Goal: Find specific page/section: Find specific page/section

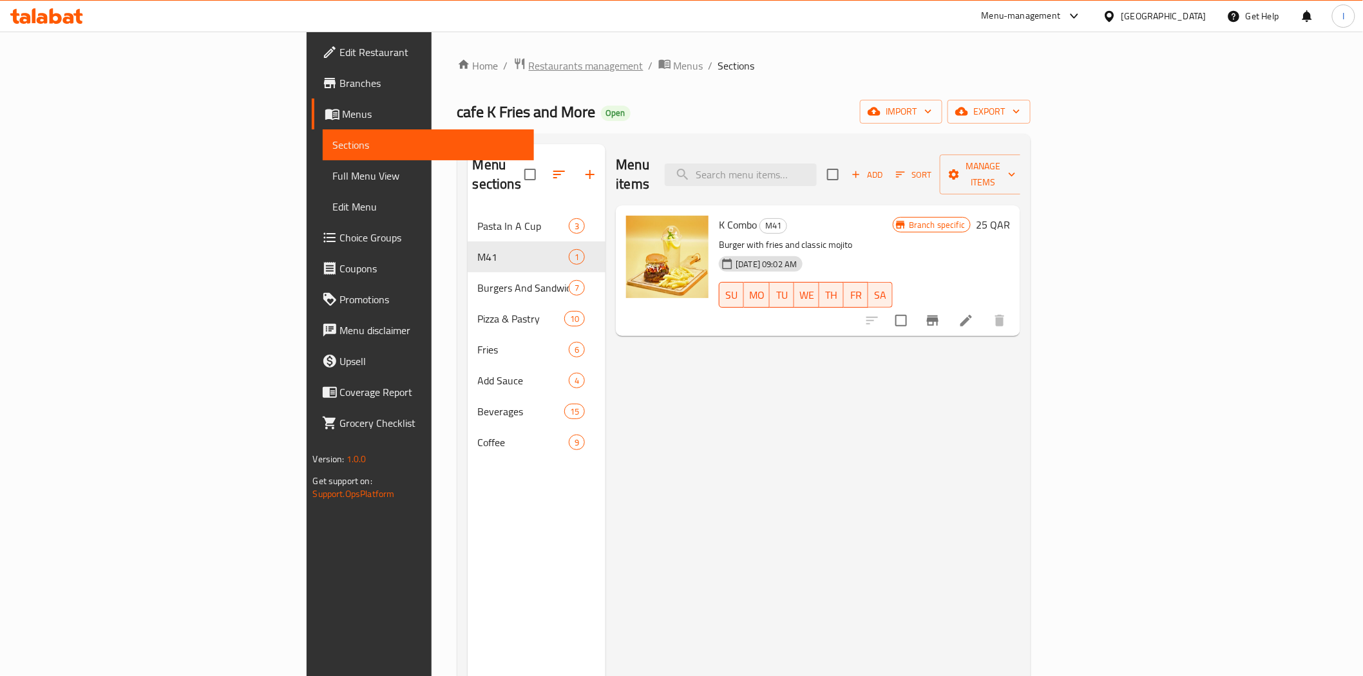
click at [529, 71] on span "Restaurants management" at bounding box center [586, 65] width 115 height 15
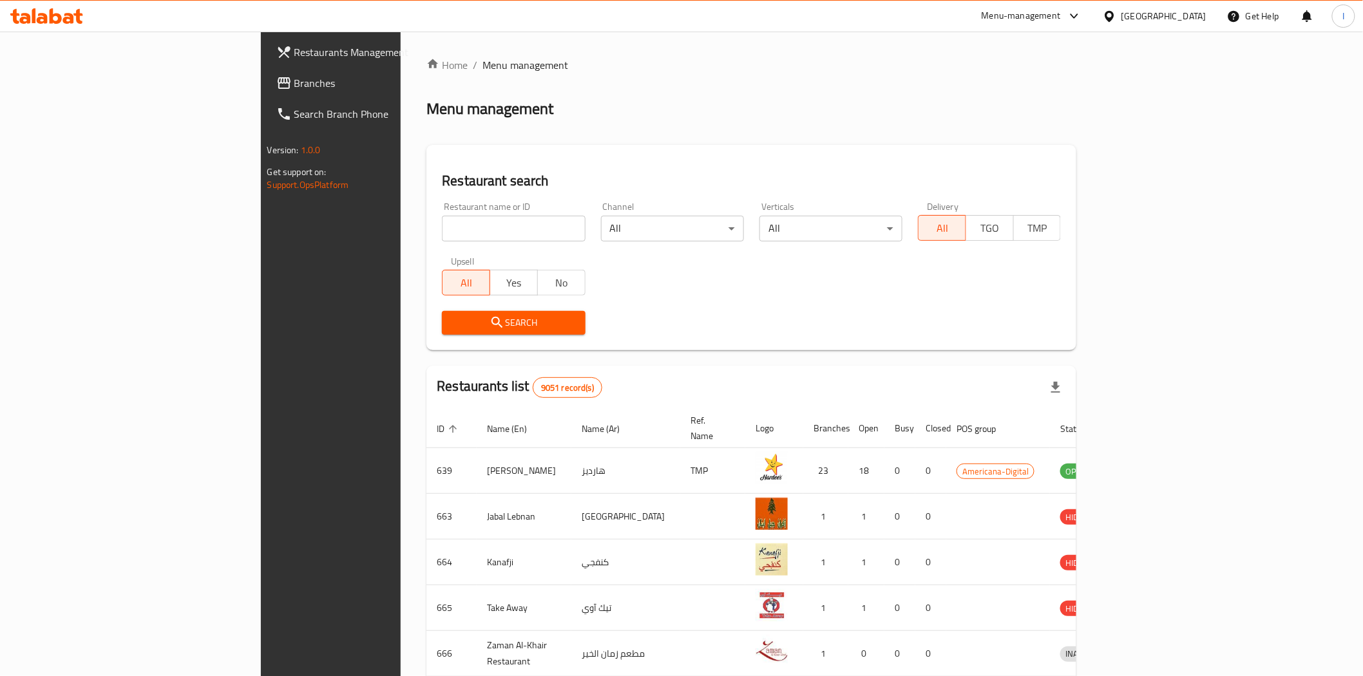
click at [442, 237] on input "search" at bounding box center [513, 229] width 143 height 26
paste input "694266"
type input "694266"
click at [452, 318] on span "Search" at bounding box center [513, 323] width 122 height 16
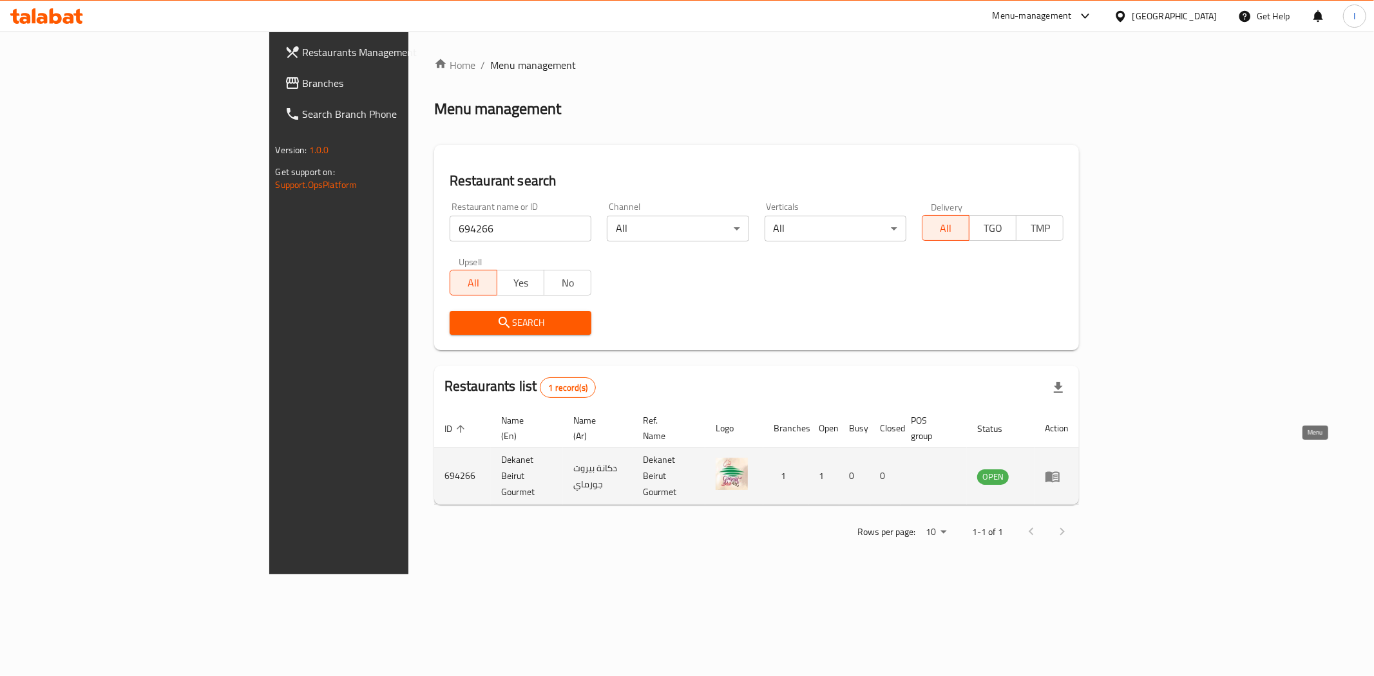
click at [1060, 471] on icon "enhanced table" at bounding box center [1052, 476] width 14 height 11
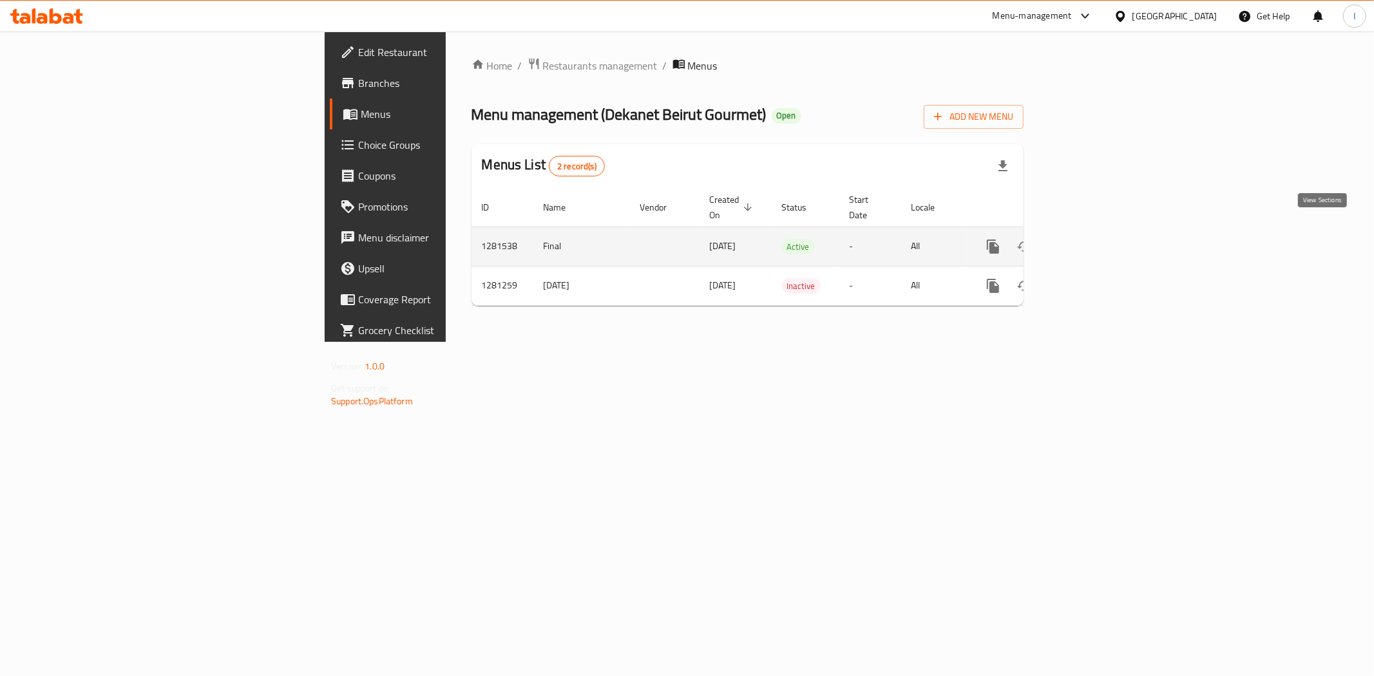
click at [1101, 234] on link "enhanced table" at bounding box center [1086, 246] width 31 height 31
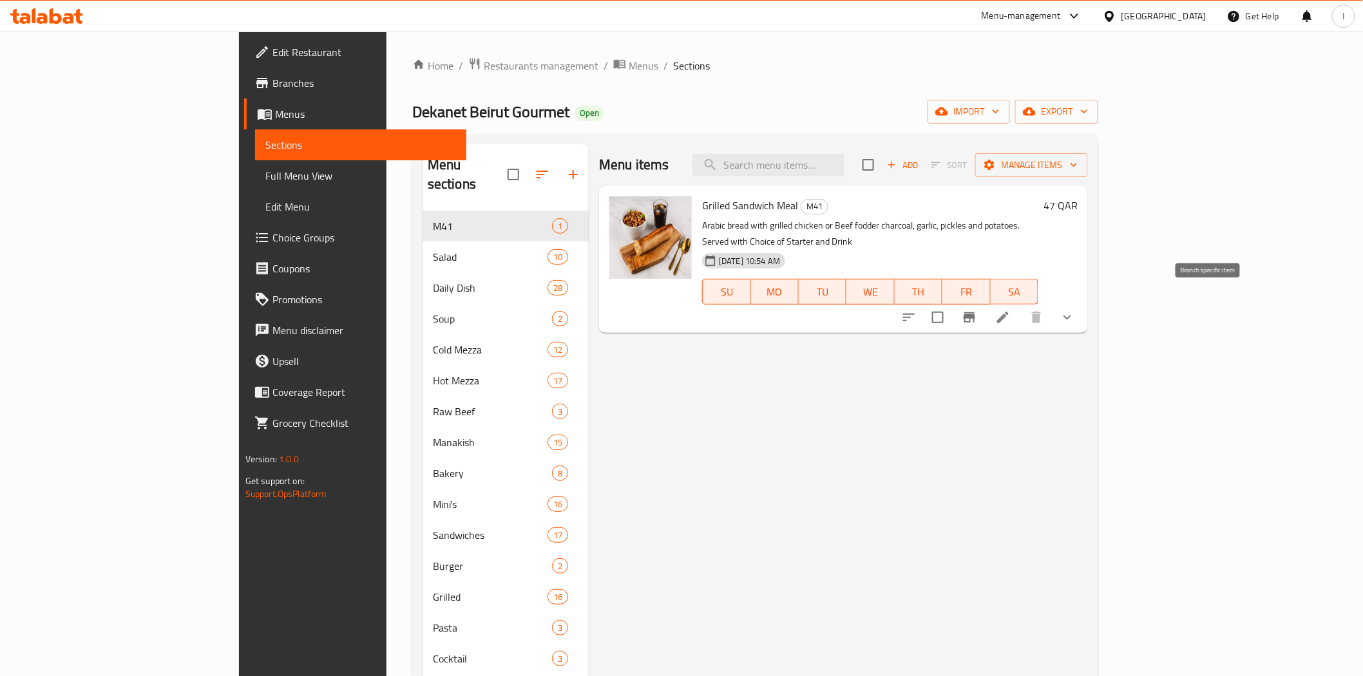
click at [985, 304] on button "Branch-specific-item" at bounding box center [969, 317] width 31 height 31
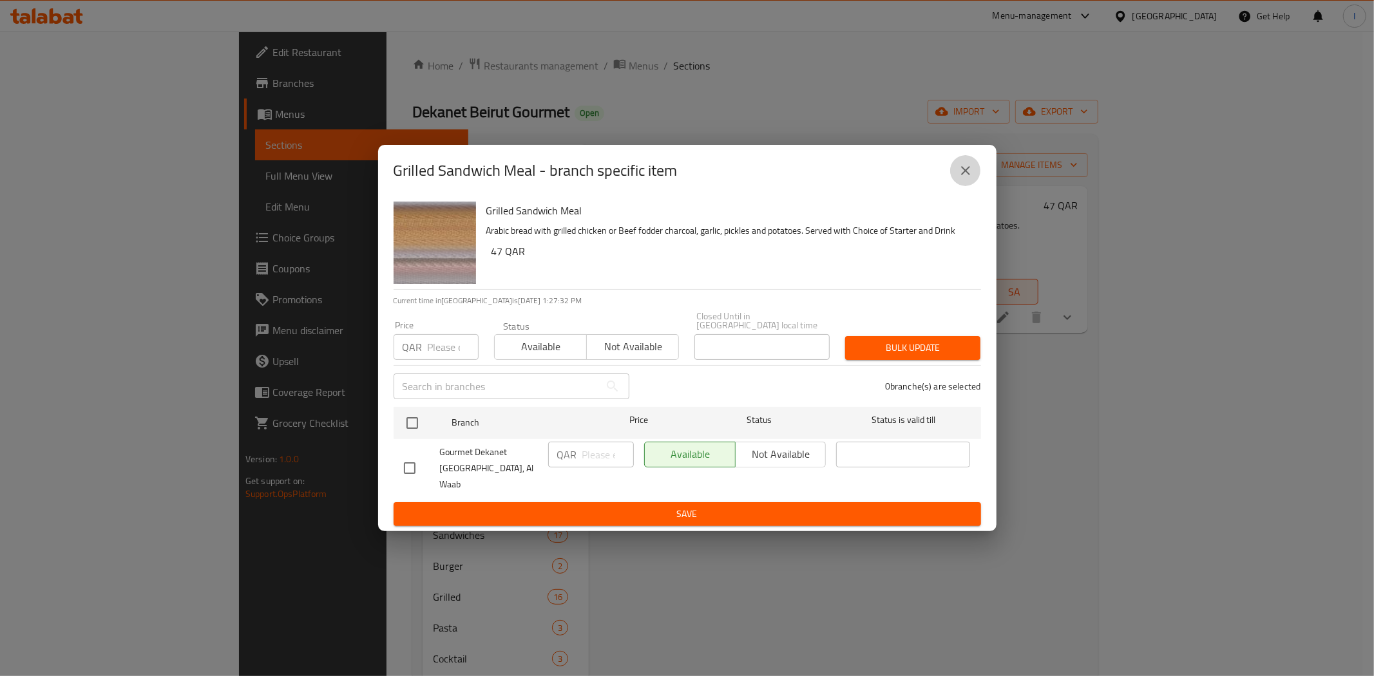
click at [960, 178] on icon "close" at bounding box center [965, 170] width 15 height 15
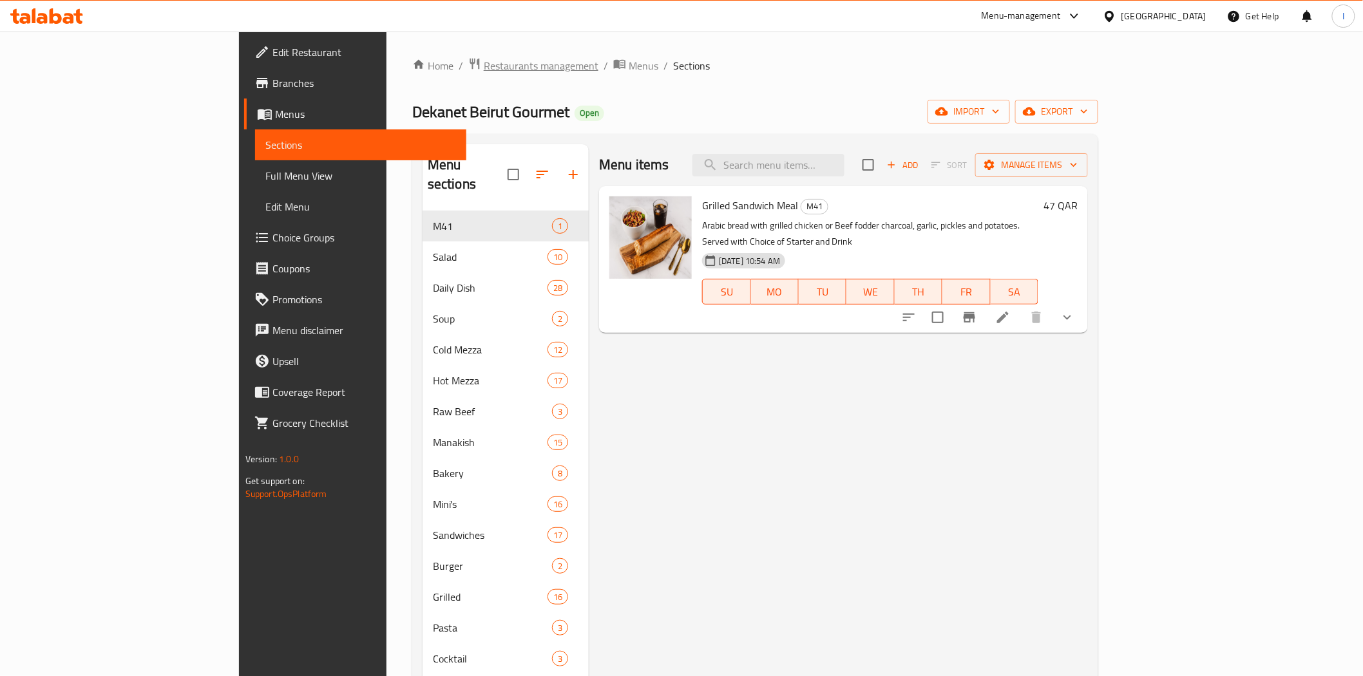
click at [484, 69] on span "Restaurants management" at bounding box center [541, 65] width 115 height 15
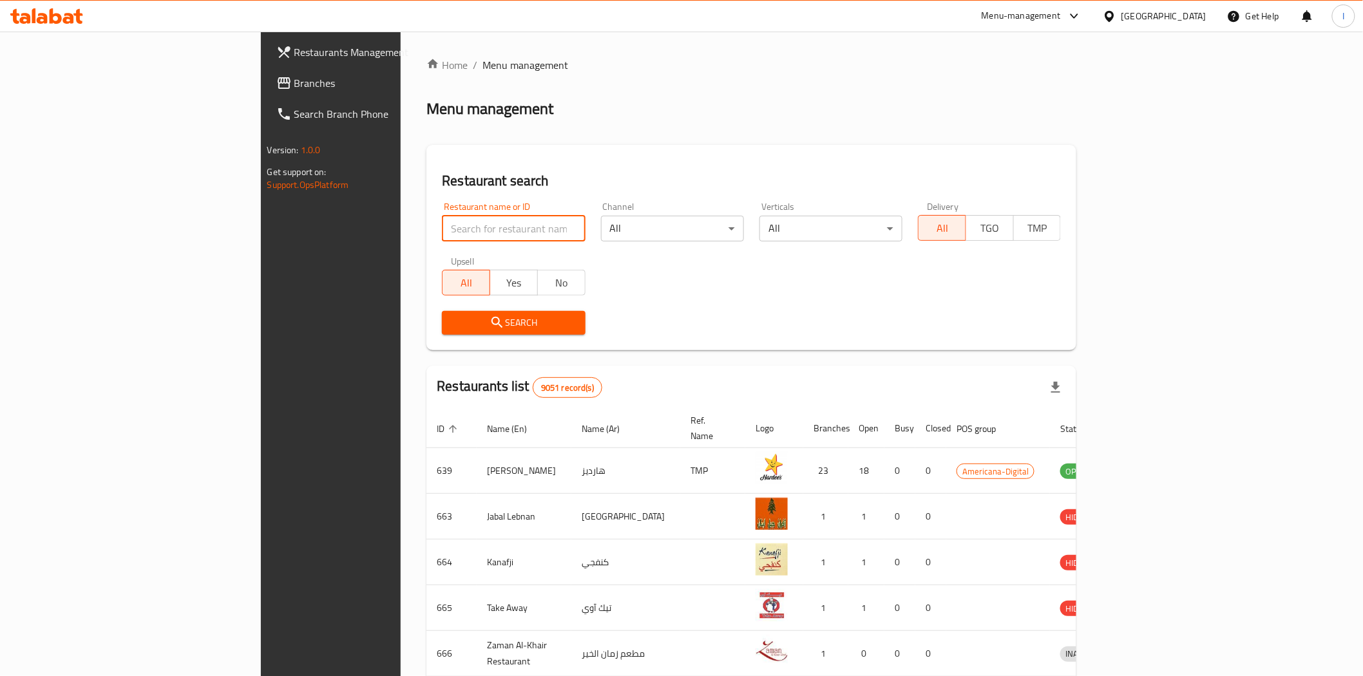
click at [442, 237] on input "search" at bounding box center [513, 229] width 143 height 26
paste input "26180"
type input "26180"
click at [493, 318] on span "Search" at bounding box center [513, 323] width 122 height 16
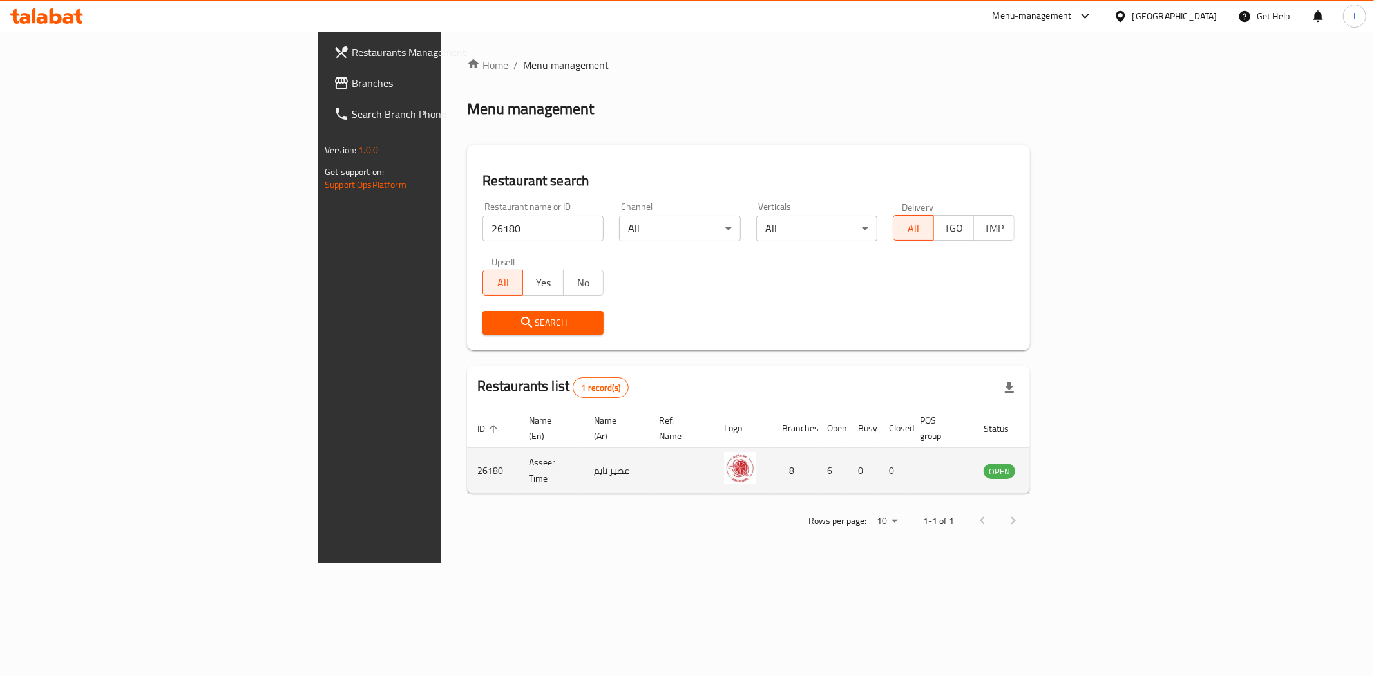
click at [1064, 469] on icon "enhanced table" at bounding box center [1062, 471] width 5 height 5
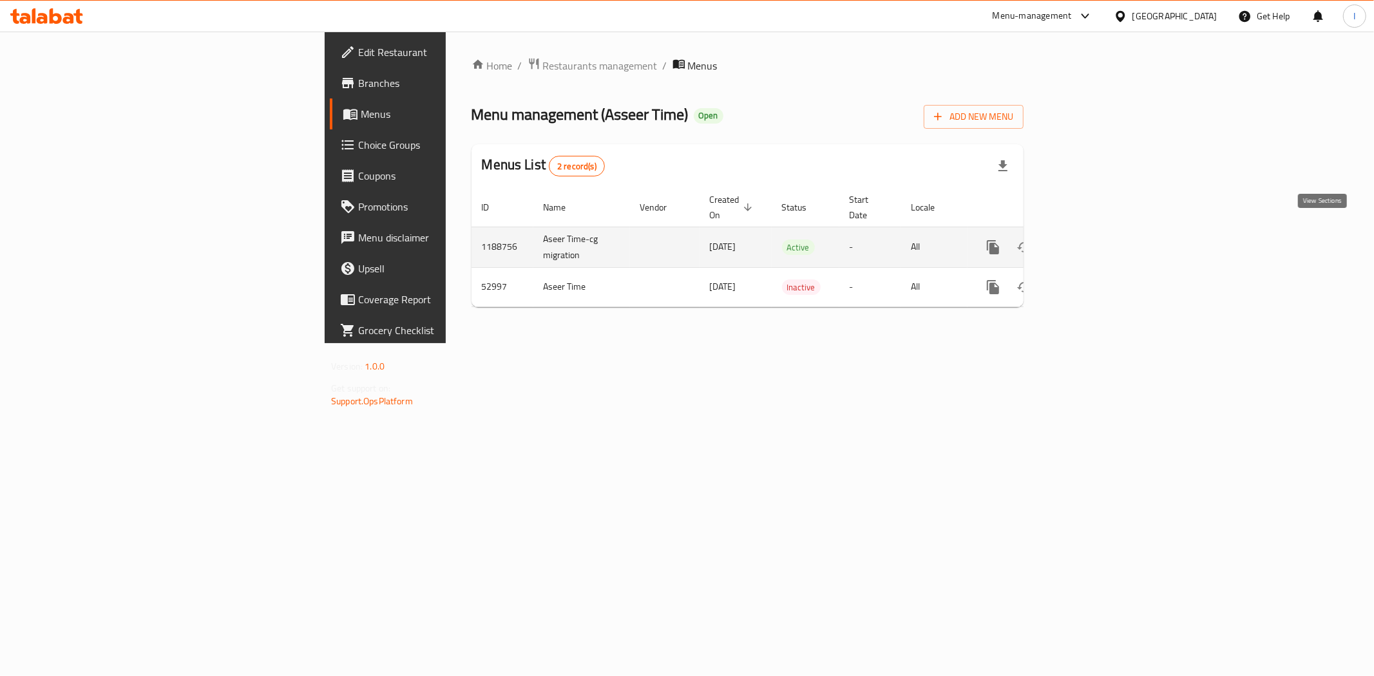
click at [1094, 240] on icon "enhanced table" at bounding box center [1085, 247] width 15 height 15
